Goal: Task Accomplishment & Management: Manage account settings

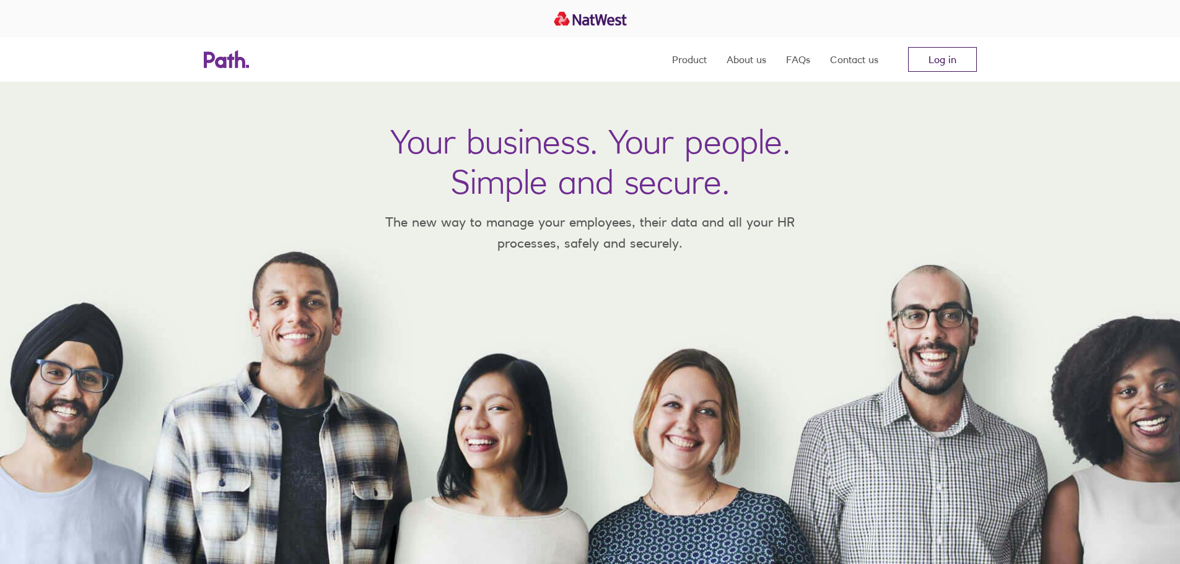
click at [939, 55] on link "Log in" at bounding box center [942, 59] width 69 height 25
click at [918, 59] on link "Log in" at bounding box center [942, 59] width 69 height 25
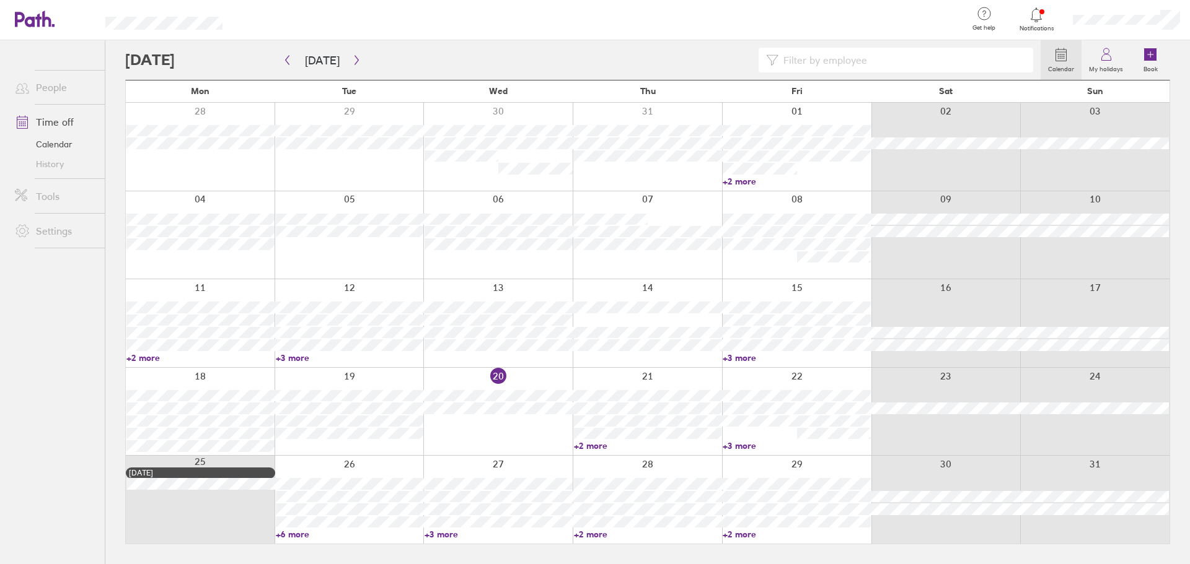
click at [1110, 53] on icon at bounding box center [1106, 54] width 15 height 15
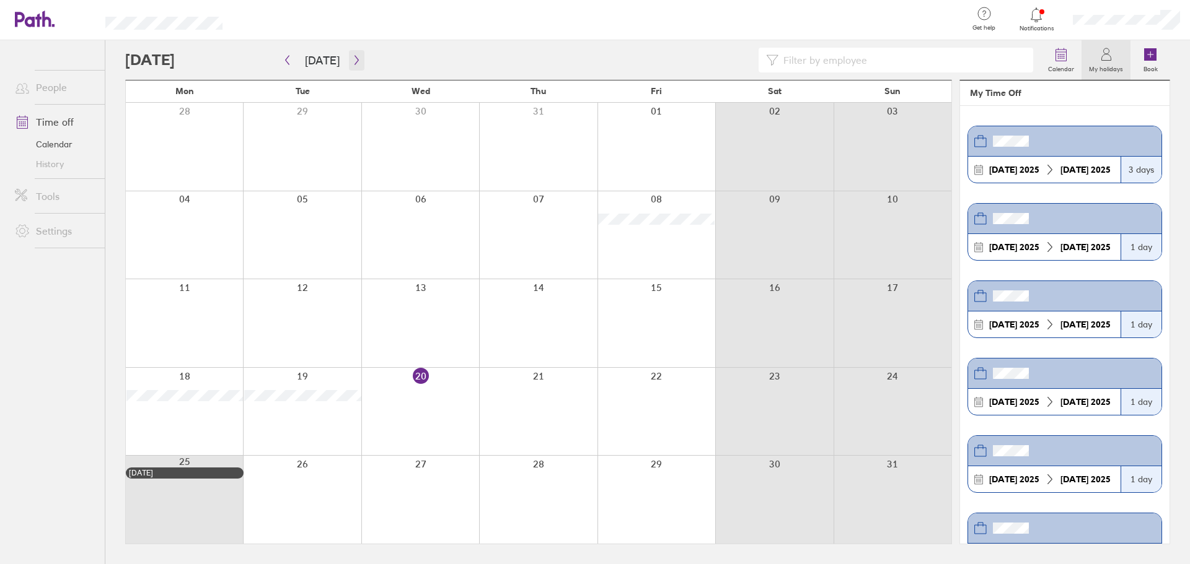
click at [355, 61] on icon "button" at bounding box center [356, 60] width 9 height 10
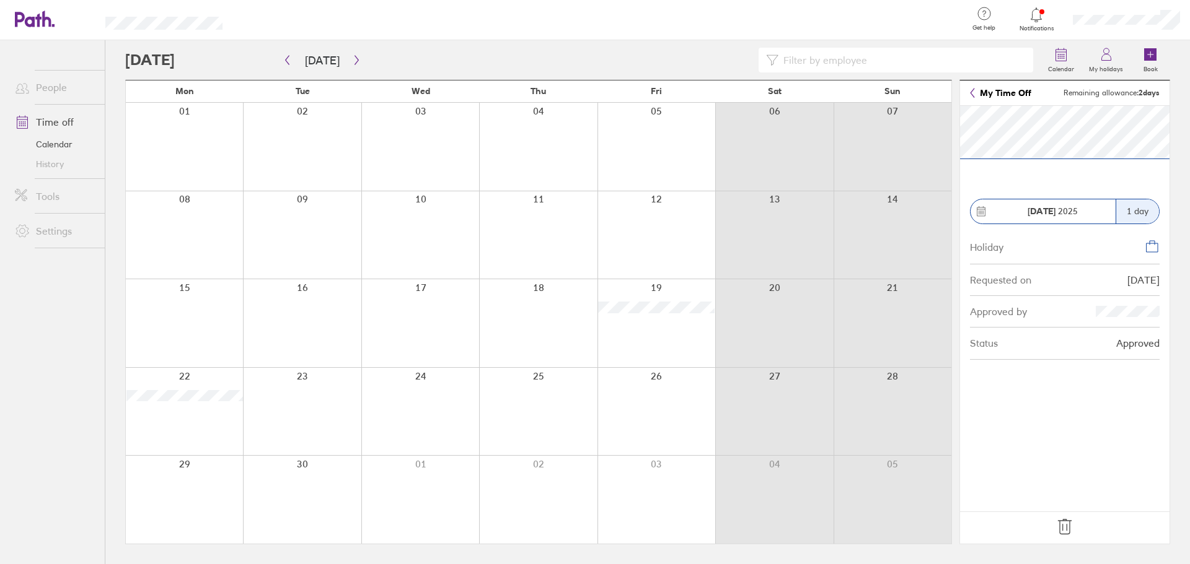
click at [1073, 533] on icon at bounding box center [1065, 527] width 20 height 20
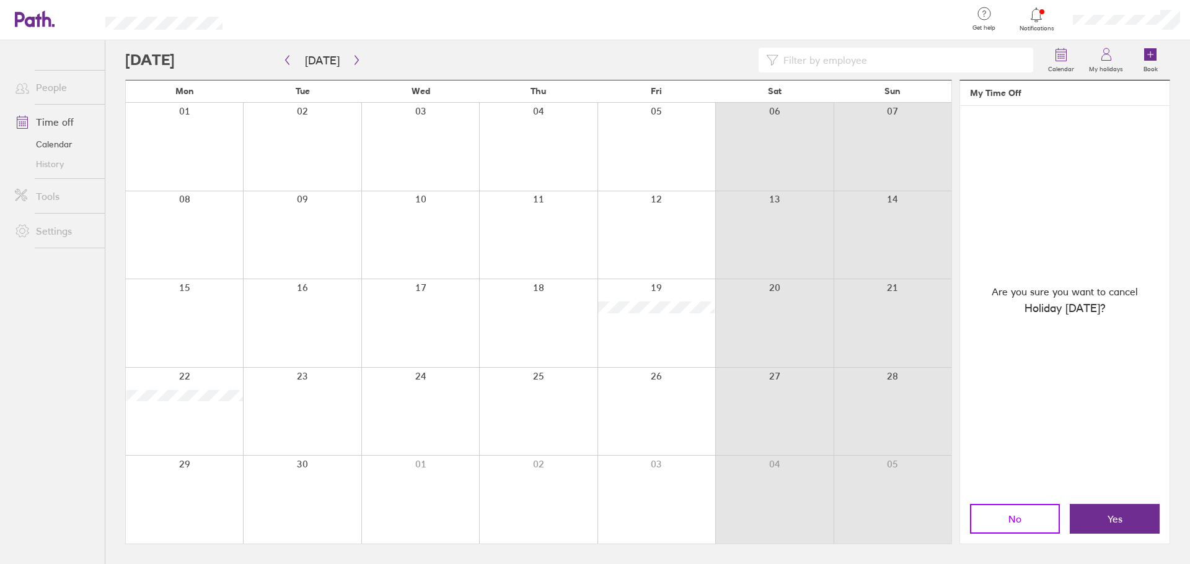
click at [1000, 518] on button "No" at bounding box center [1015, 519] width 90 height 30
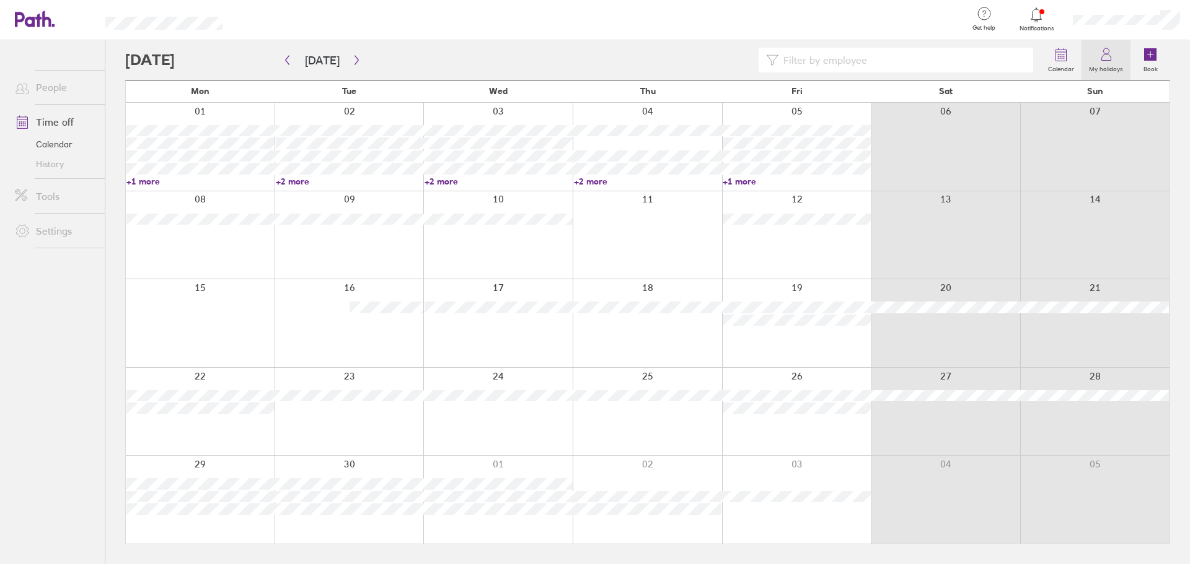
click at [1097, 65] on label "My holidays" at bounding box center [1105, 67] width 49 height 11
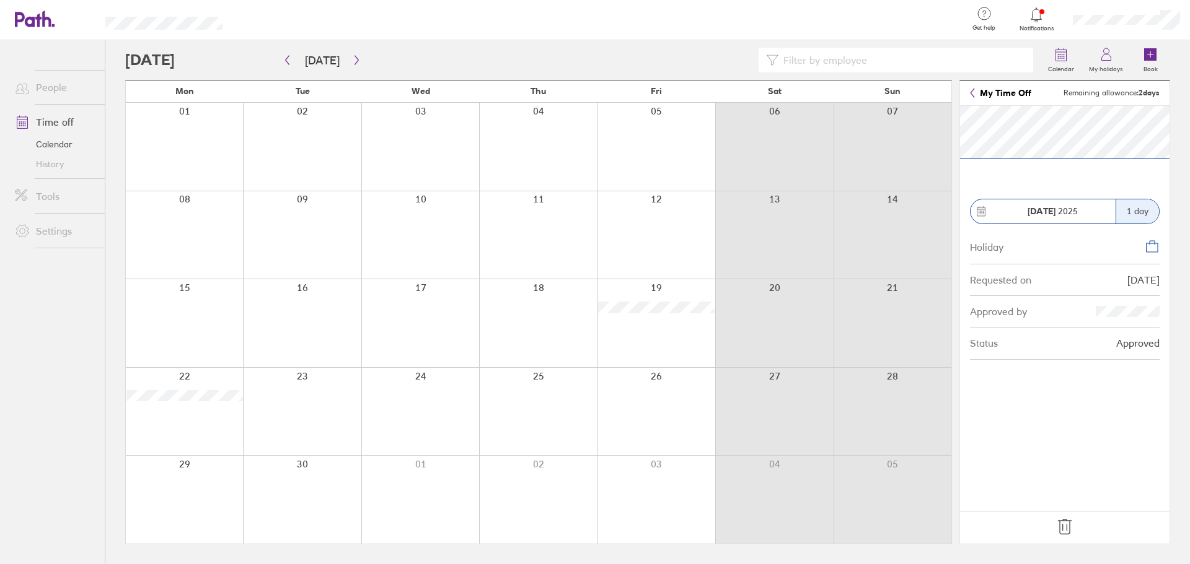
click at [1071, 520] on icon at bounding box center [1065, 527] width 20 height 20
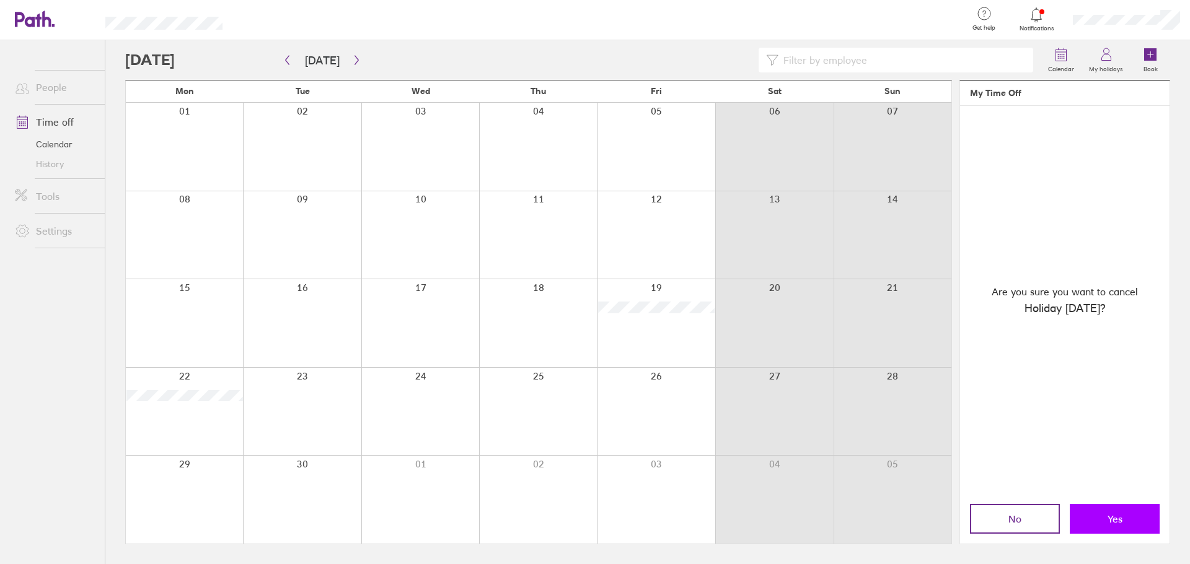
click at [1123, 518] on button "Yes" at bounding box center [1114, 519] width 90 height 30
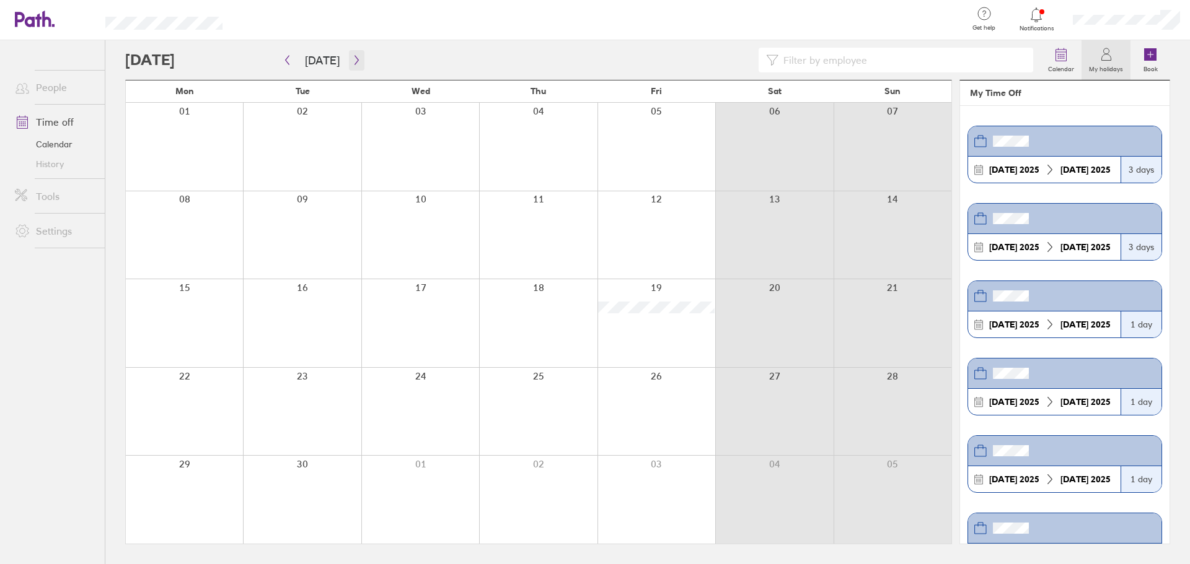
click at [358, 63] on button "button" at bounding box center [356, 60] width 15 height 20
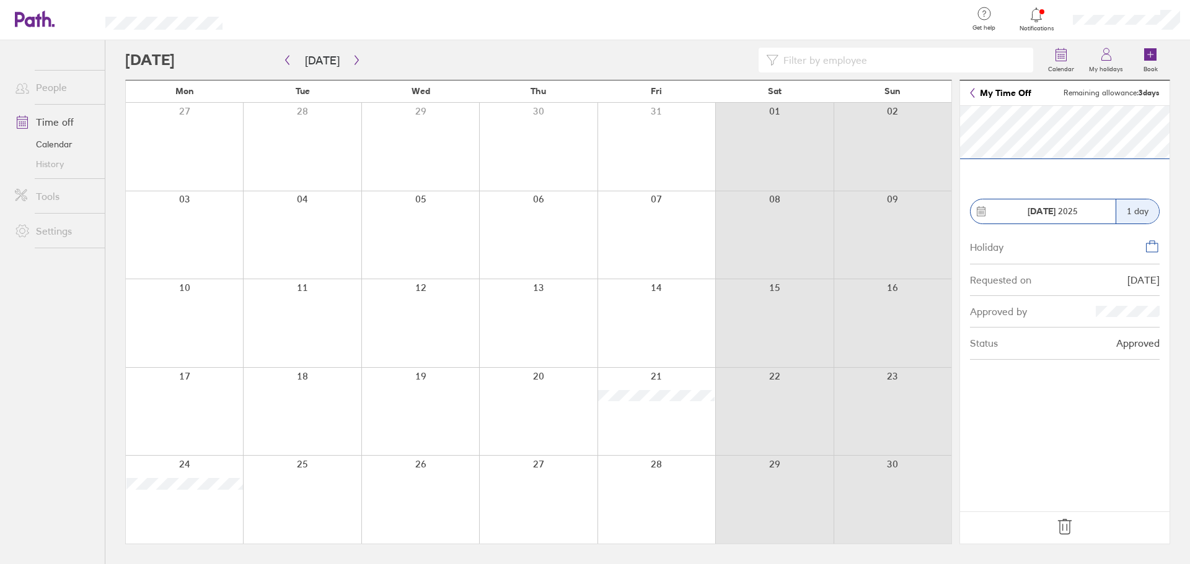
drag, startPoint x: 1068, startPoint y: 524, endPoint x: 644, endPoint y: 459, distance: 428.9
click at [1068, 524] on icon at bounding box center [1065, 527] width 20 height 20
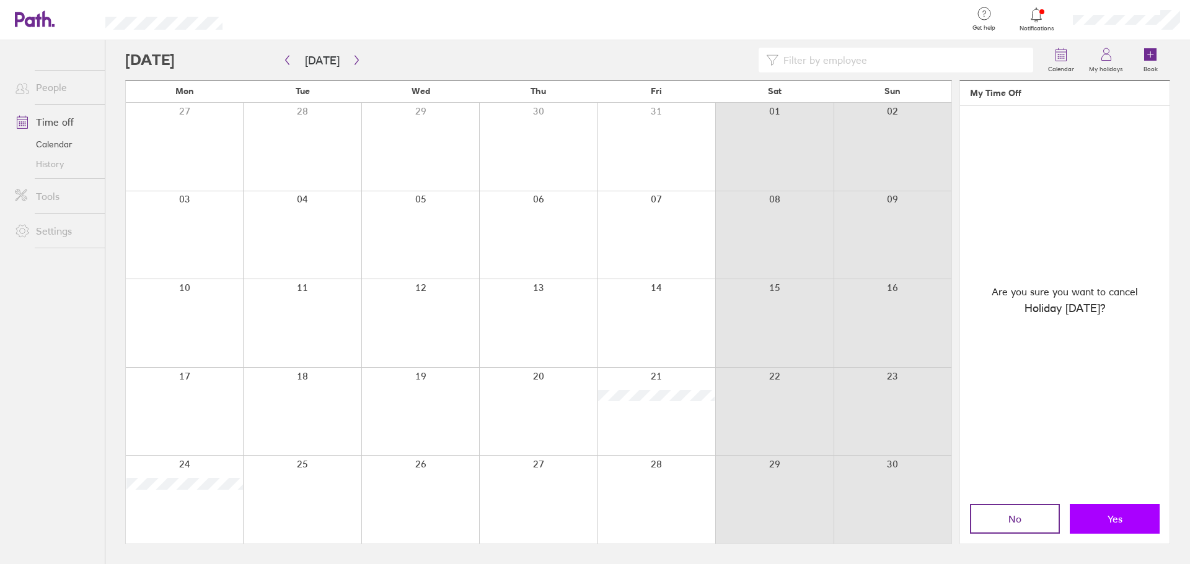
click at [1115, 526] on button "Yes" at bounding box center [1114, 519] width 90 height 30
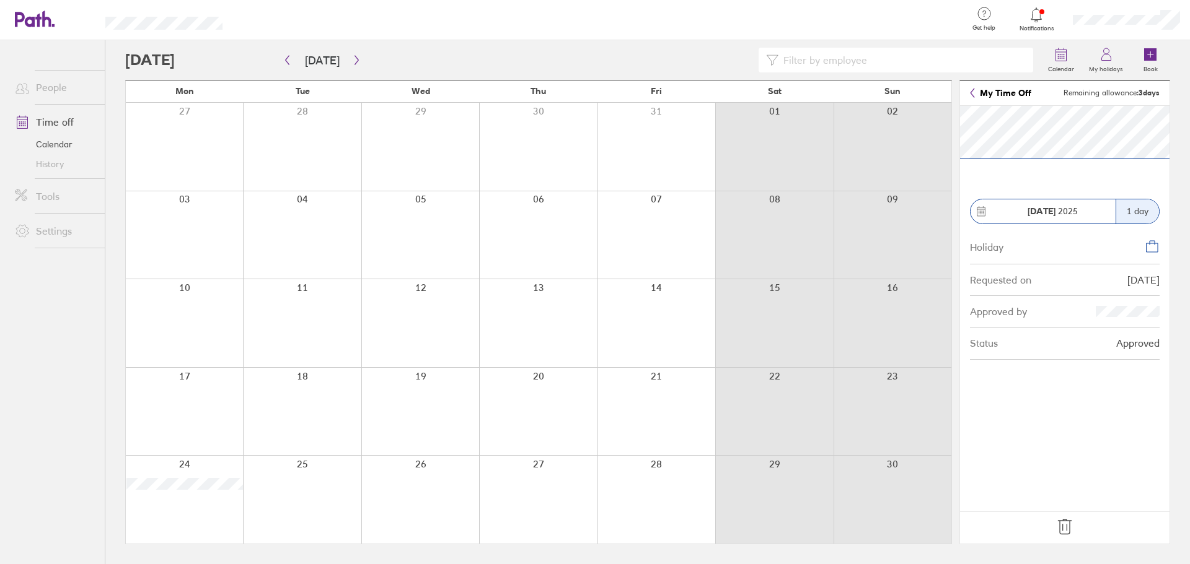
click at [1069, 532] on icon at bounding box center [1064, 527] width 13 height 15
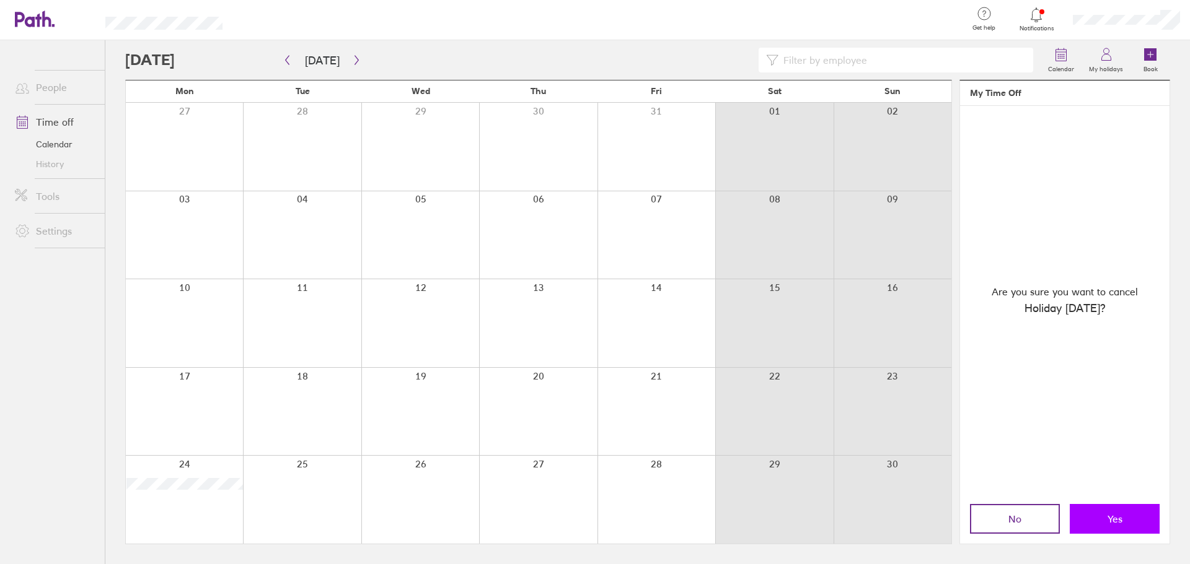
click at [1113, 527] on button "Yes" at bounding box center [1114, 519] width 90 height 30
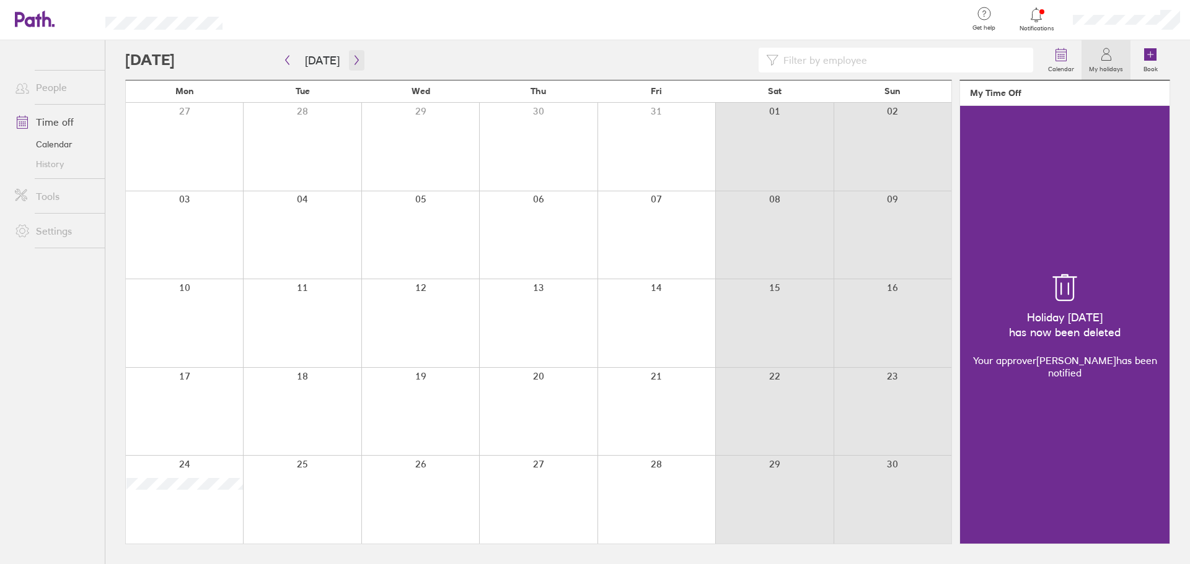
click at [349, 61] on button "button" at bounding box center [356, 60] width 15 height 20
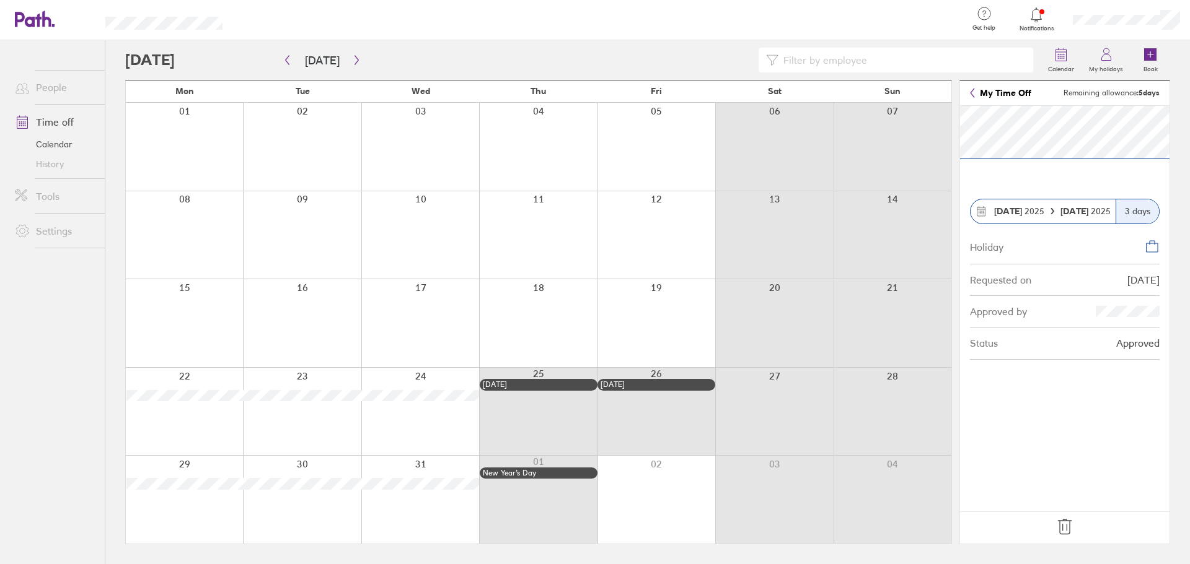
click at [1038, 532] on footer at bounding box center [1064, 528] width 209 height 32
click at [1064, 522] on icon at bounding box center [1065, 527] width 20 height 20
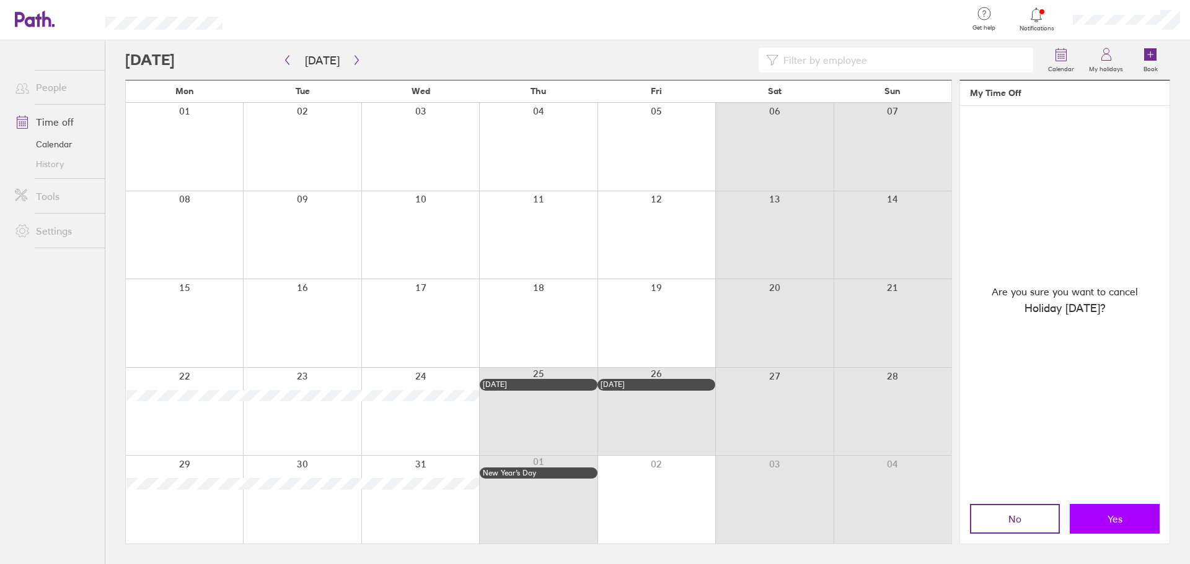
click at [1099, 510] on button "Yes" at bounding box center [1114, 519] width 90 height 30
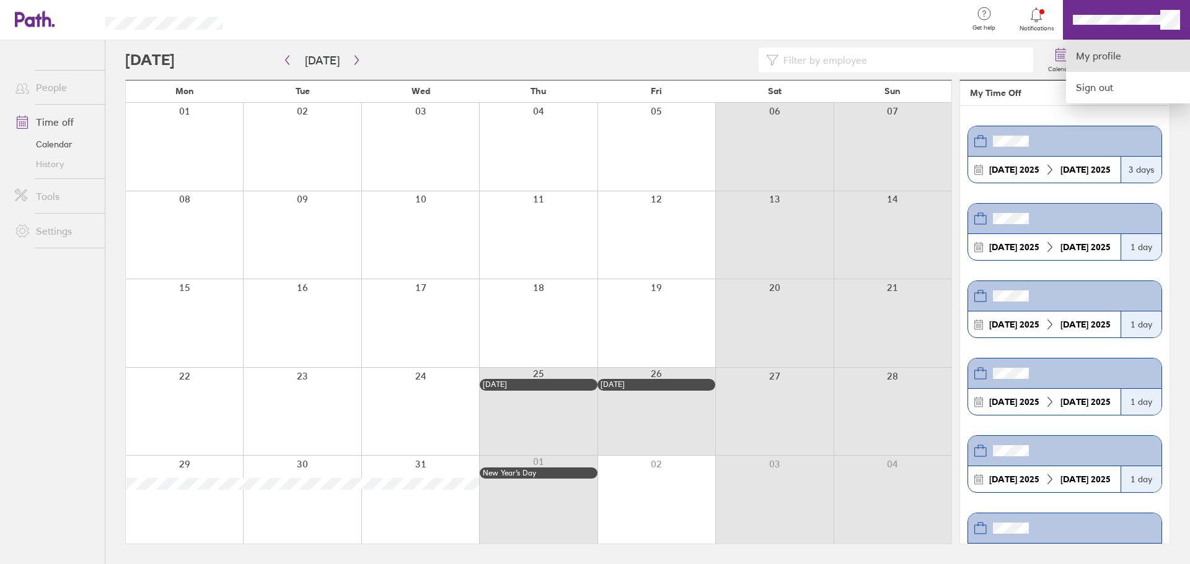
click at [1092, 56] on link "My profile" at bounding box center [1128, 56] width 124 height 32
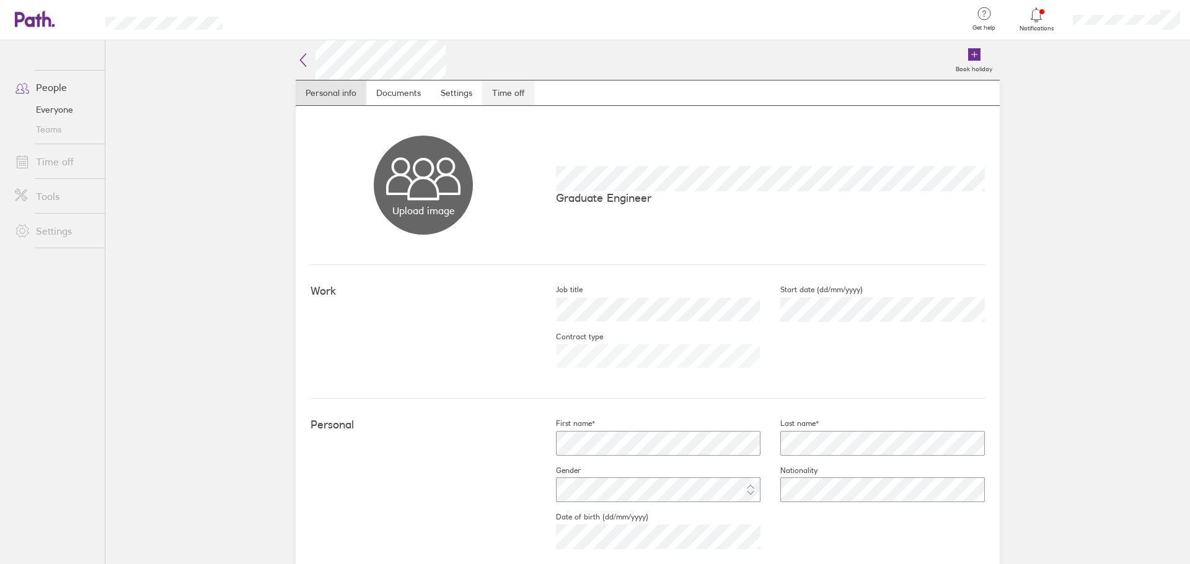
click at [502, 94] on link "Time off" at bounding box center [508, 93] width 52 height 25
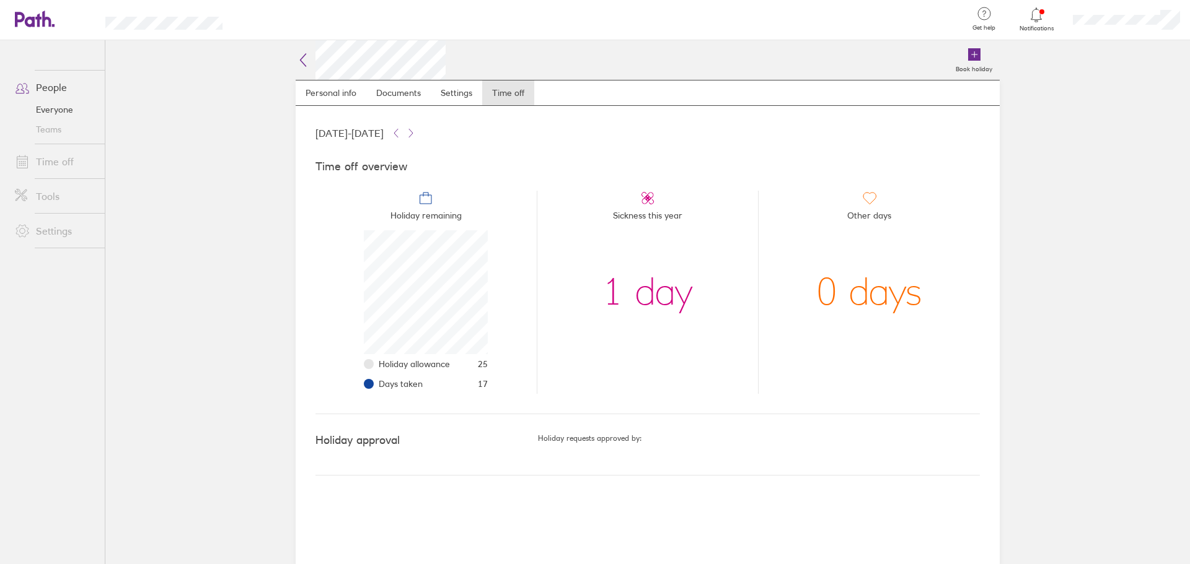
scroll to position [124, 124]
click at [42, 17] on icon at bounding box center [35, 19] width 40 height 17
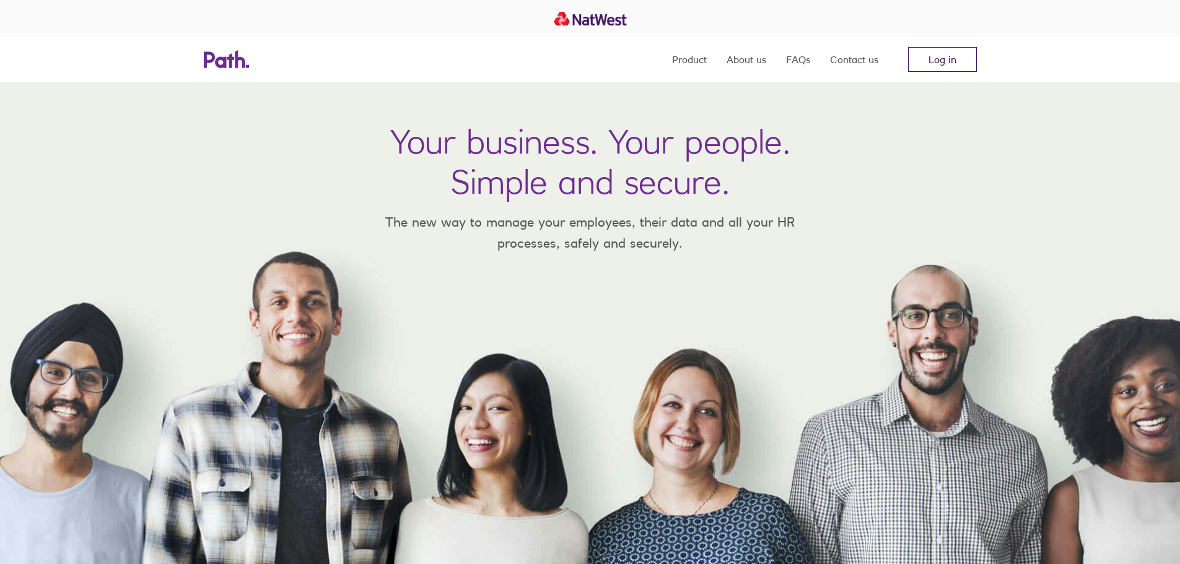
click at [934, 63] on link "Log in" at bounding box center [942, 59] width 69 height 25
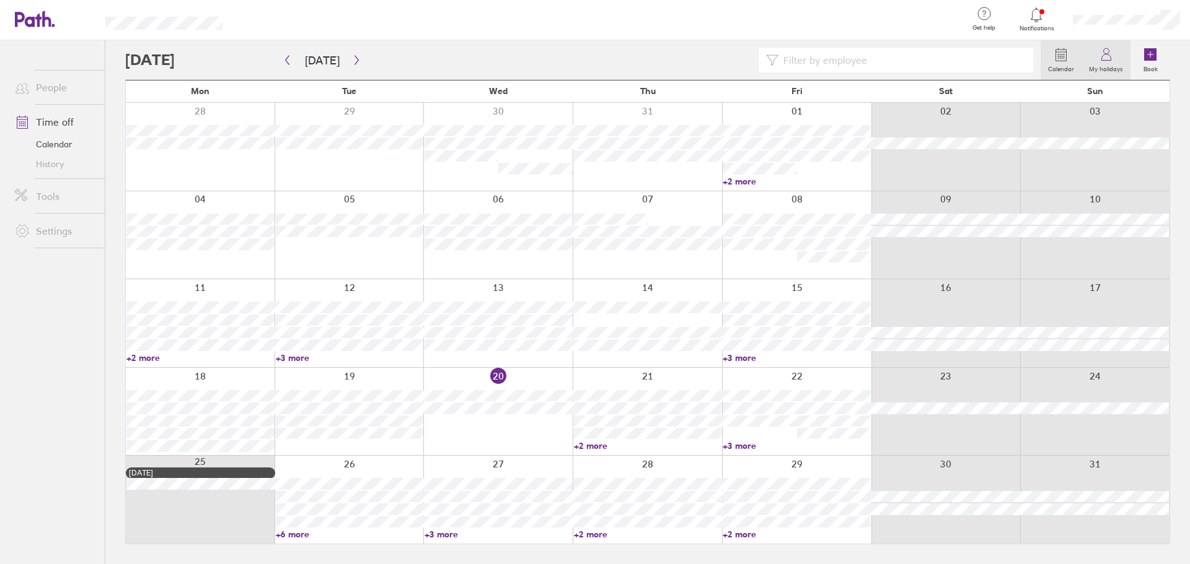
click at [1099, 51] on icon at bounding box center [1106, 54] width 15 height 15
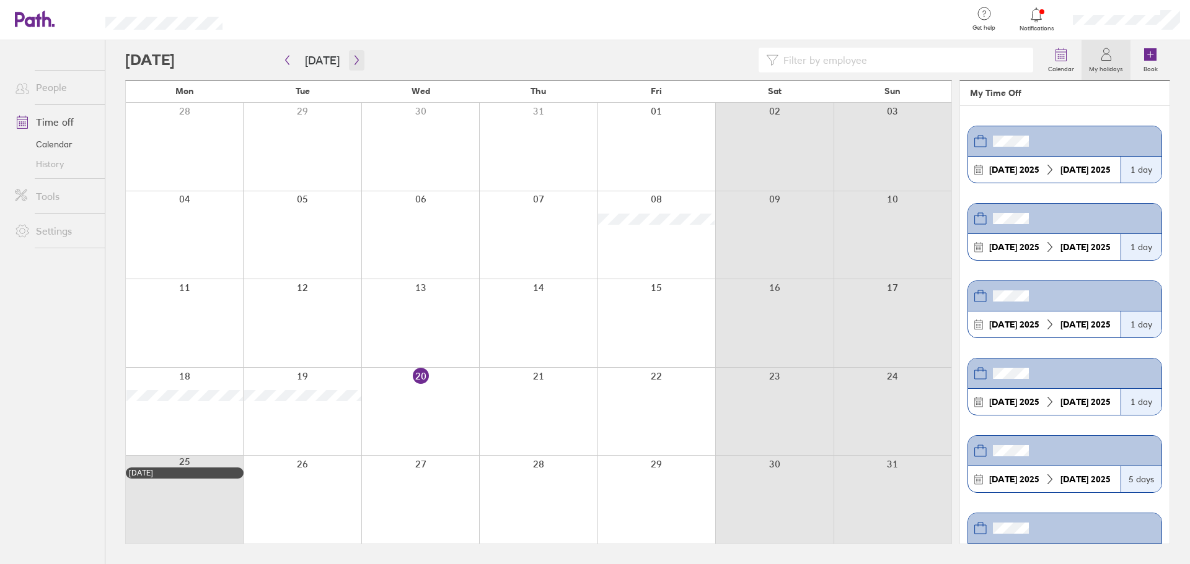
click at [352, 59] on icon "button" at bounding box center [356, 60] width 9 height 10
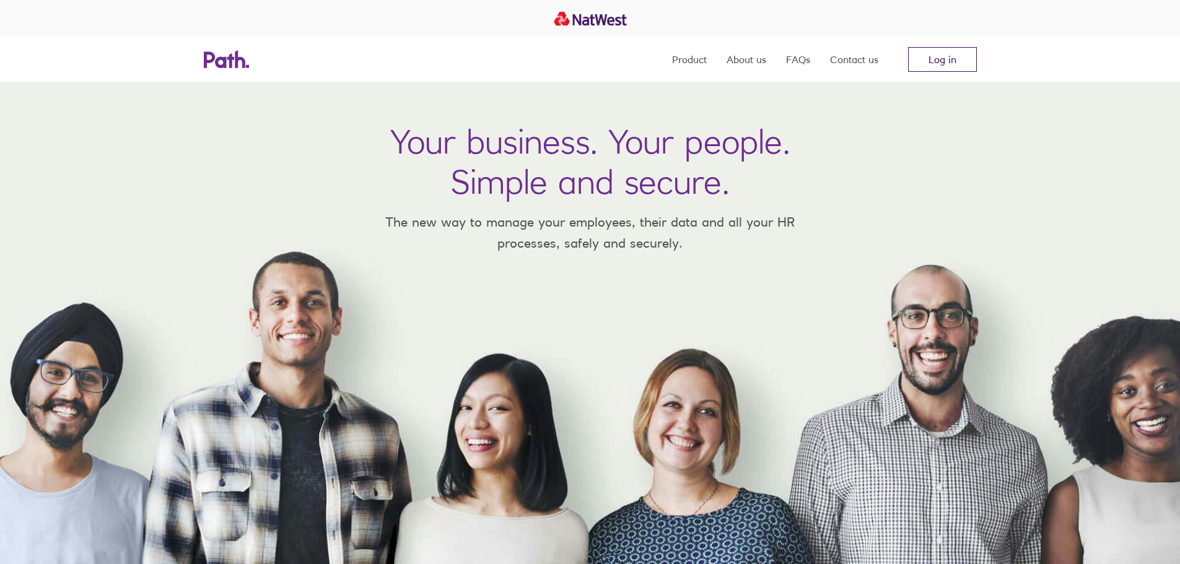
click at [946, 65] on link "Log in" at bounding box center [942, 59] width 69 height 25
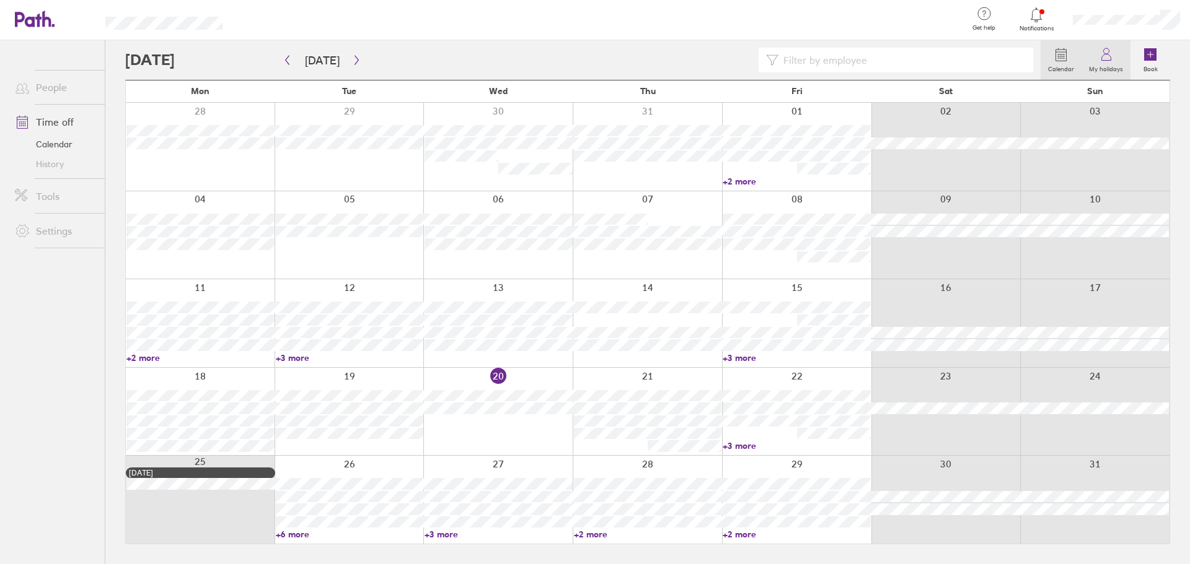
click at [1112, 68] on label "My holidays" at bounding box center [1105, 67] width 49 height 11
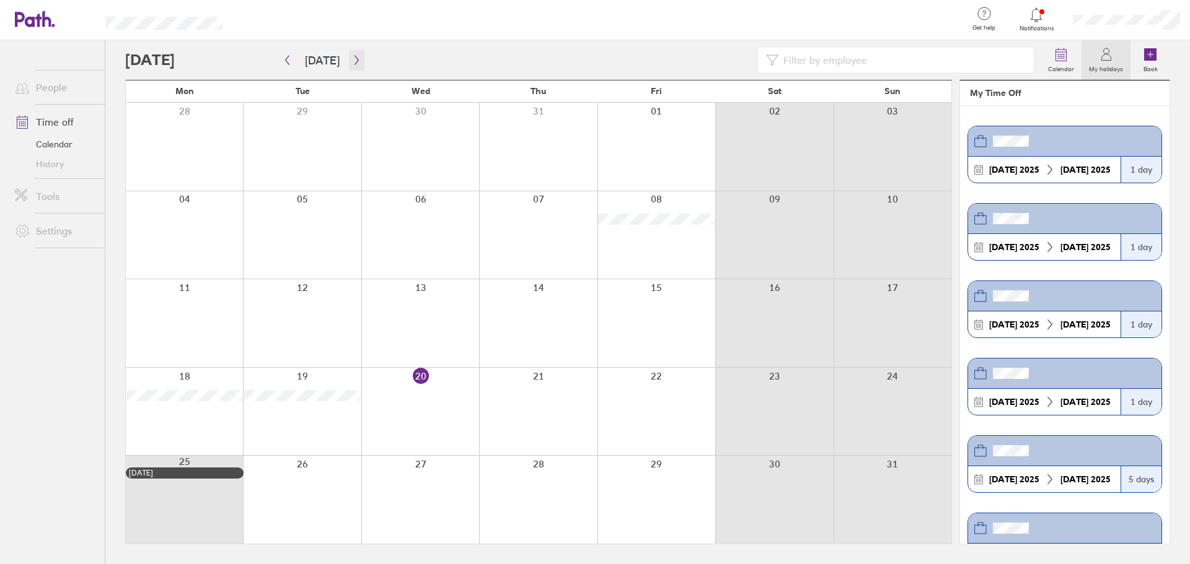
click at [356, 59] on icon "button" at bounding box center [356, 60] width 9 height 10
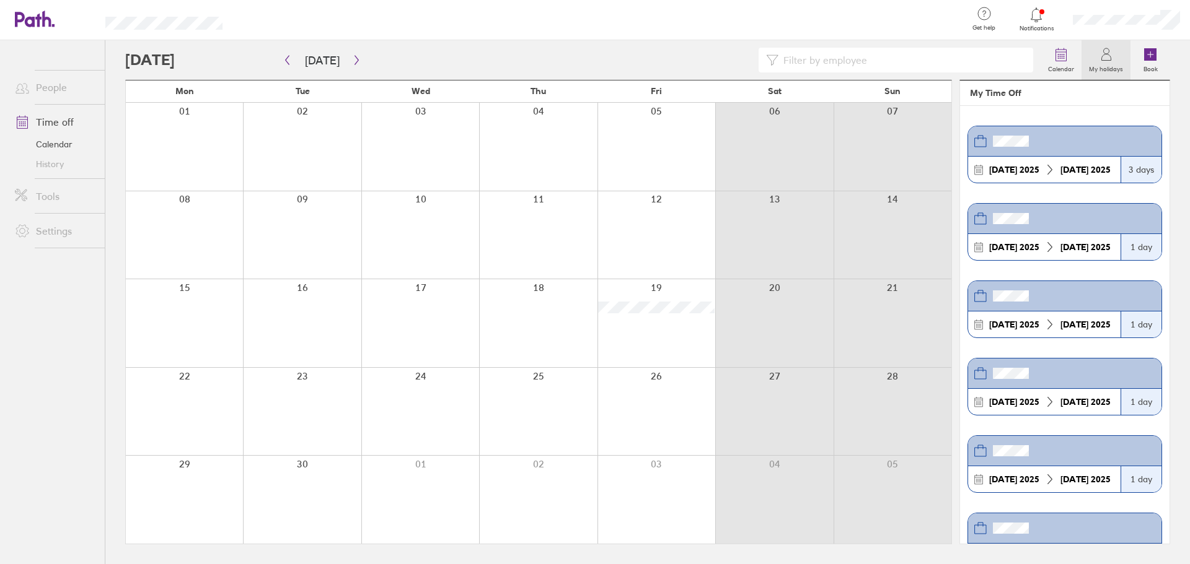
click at [213, 233] on div at bounding box center [184, 235] width 117 height 88
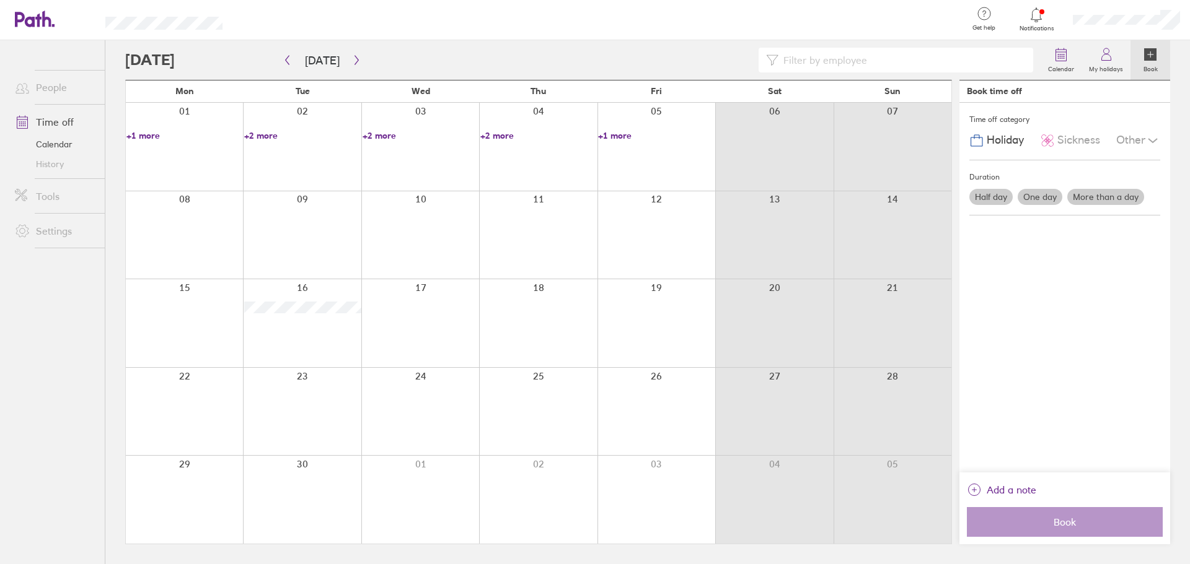
click at [636, 234] on div at bounding box center [656, 235] width 118 height 88
